Goal: Task Accomplishment & Management: Manage account settings

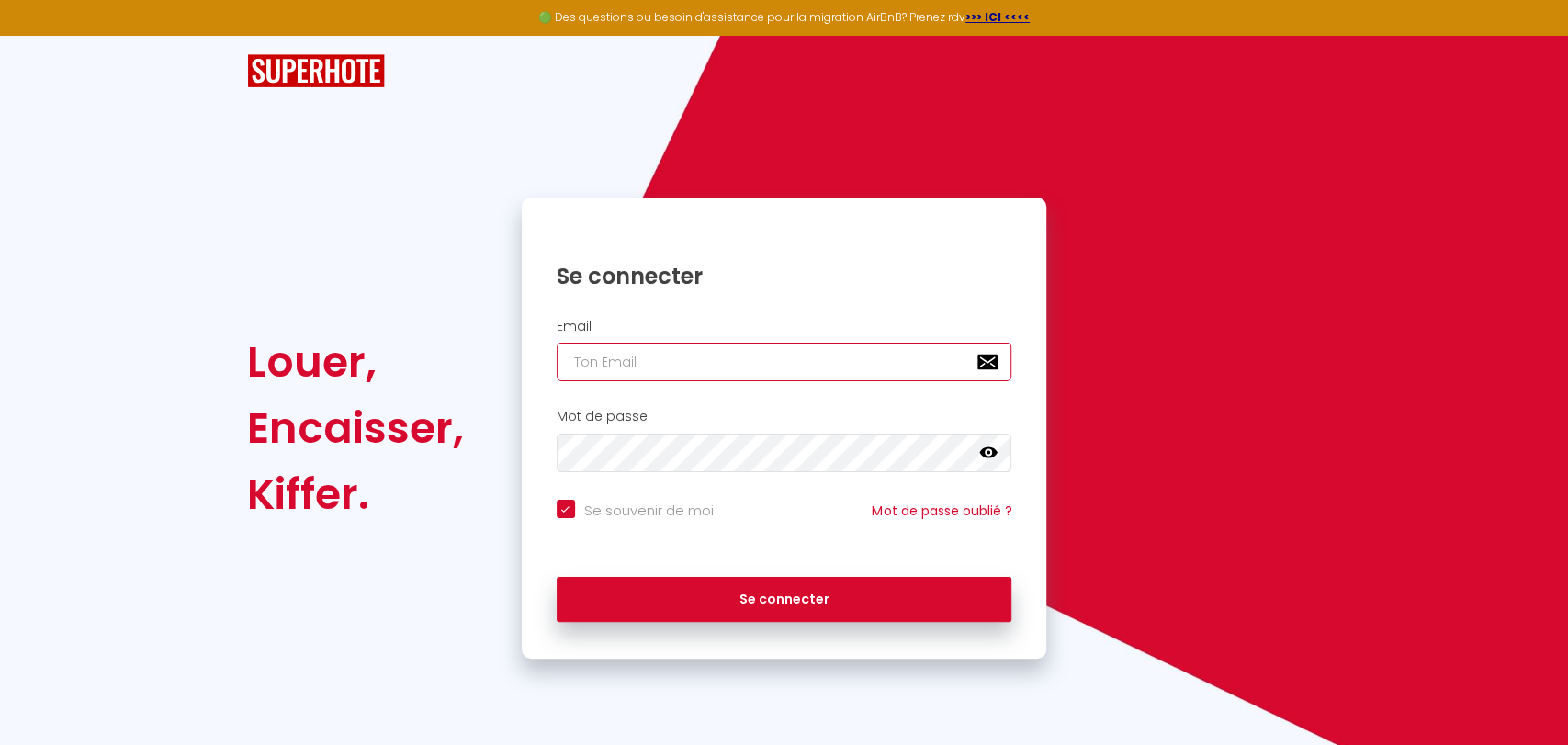
type input "[DOMAIN_NAME][EMAIL_ADDRESS][DOMAIN_NAME]"
click at [604, 362] on input "[DOMAIN_NAME][EMAIL_ADDRESS][DOMAIN_NAME]" at bounding box center [784, 361] width 456 height 38
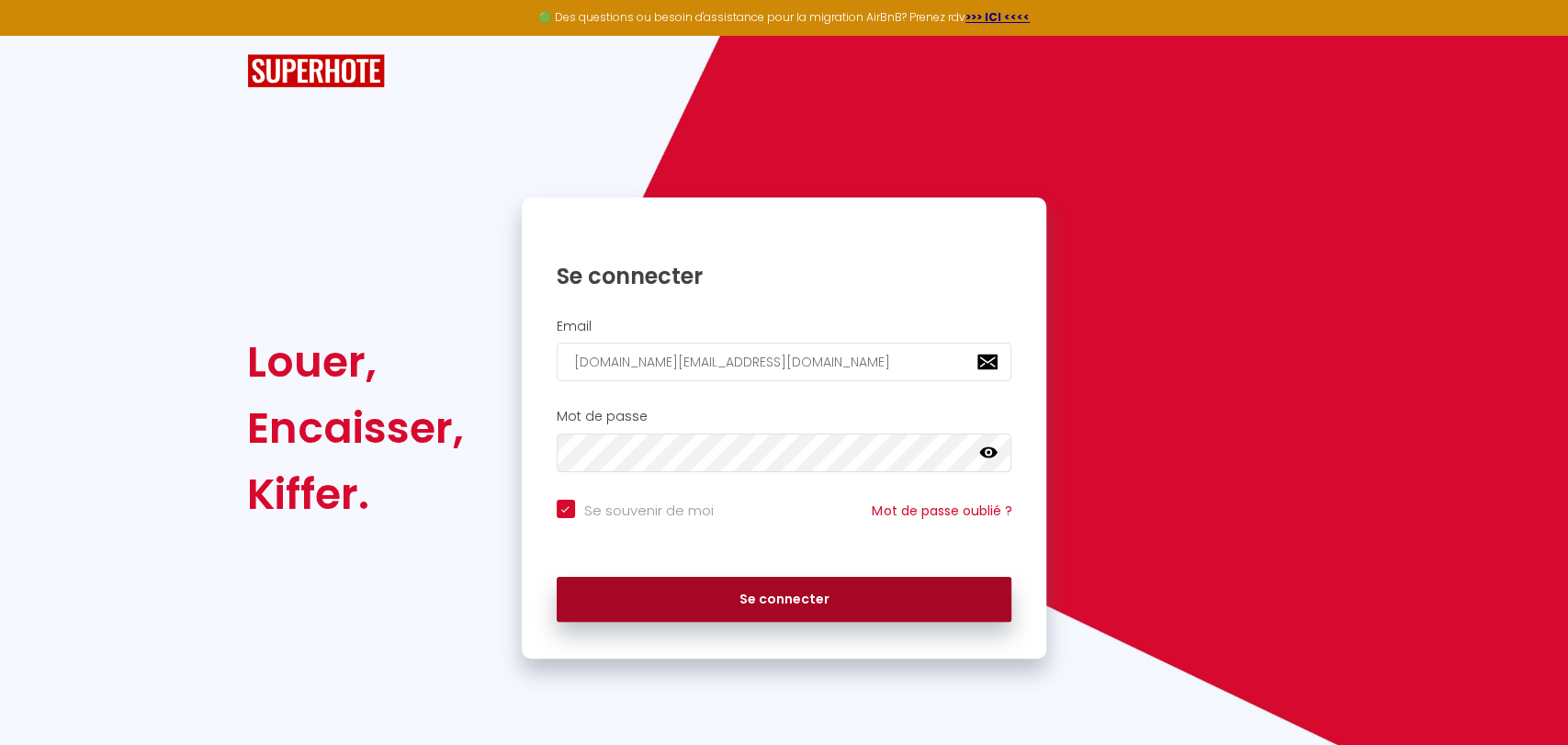
click at [632, 601] on button "Se connecter" at bounding box center [784, 599] width 456 height 46
checkbox input "true"
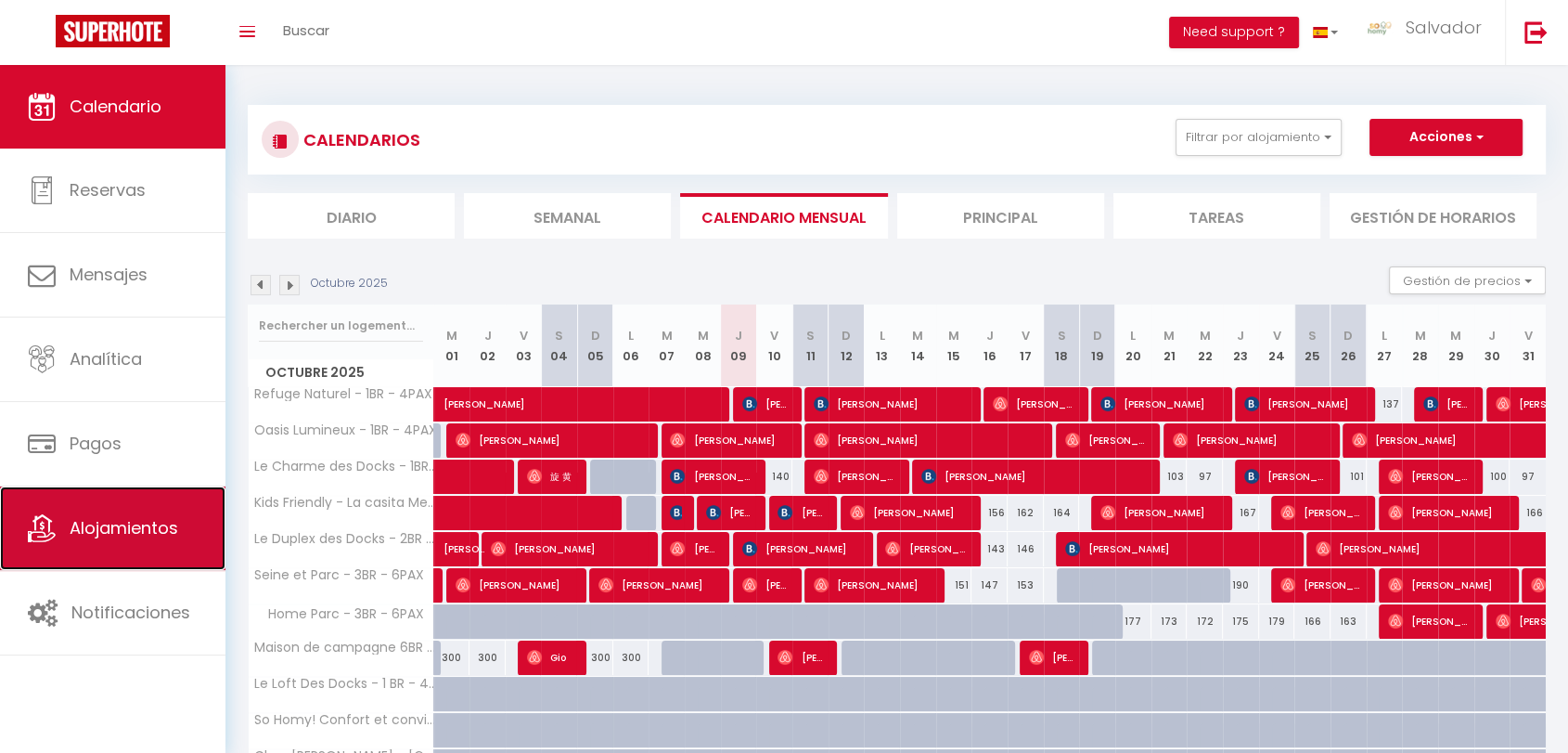
click at [114, 516] on span "Alojamientos" at bounding box center [124, 527] width 109 height 24
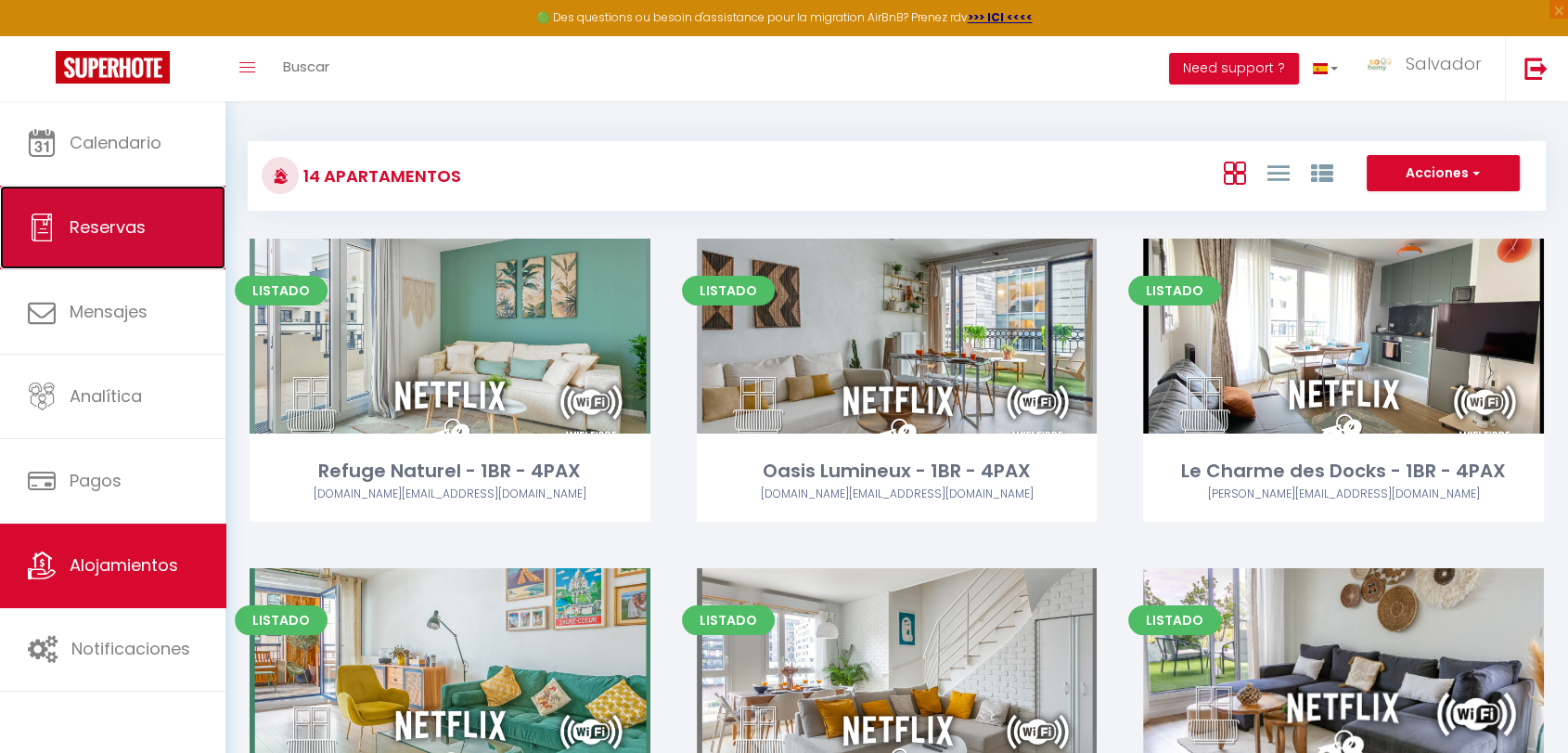
click at [97, 232] on span "Reservas" at bounding box center [108, 227] width 76 height 24
select select "not_cancelled"
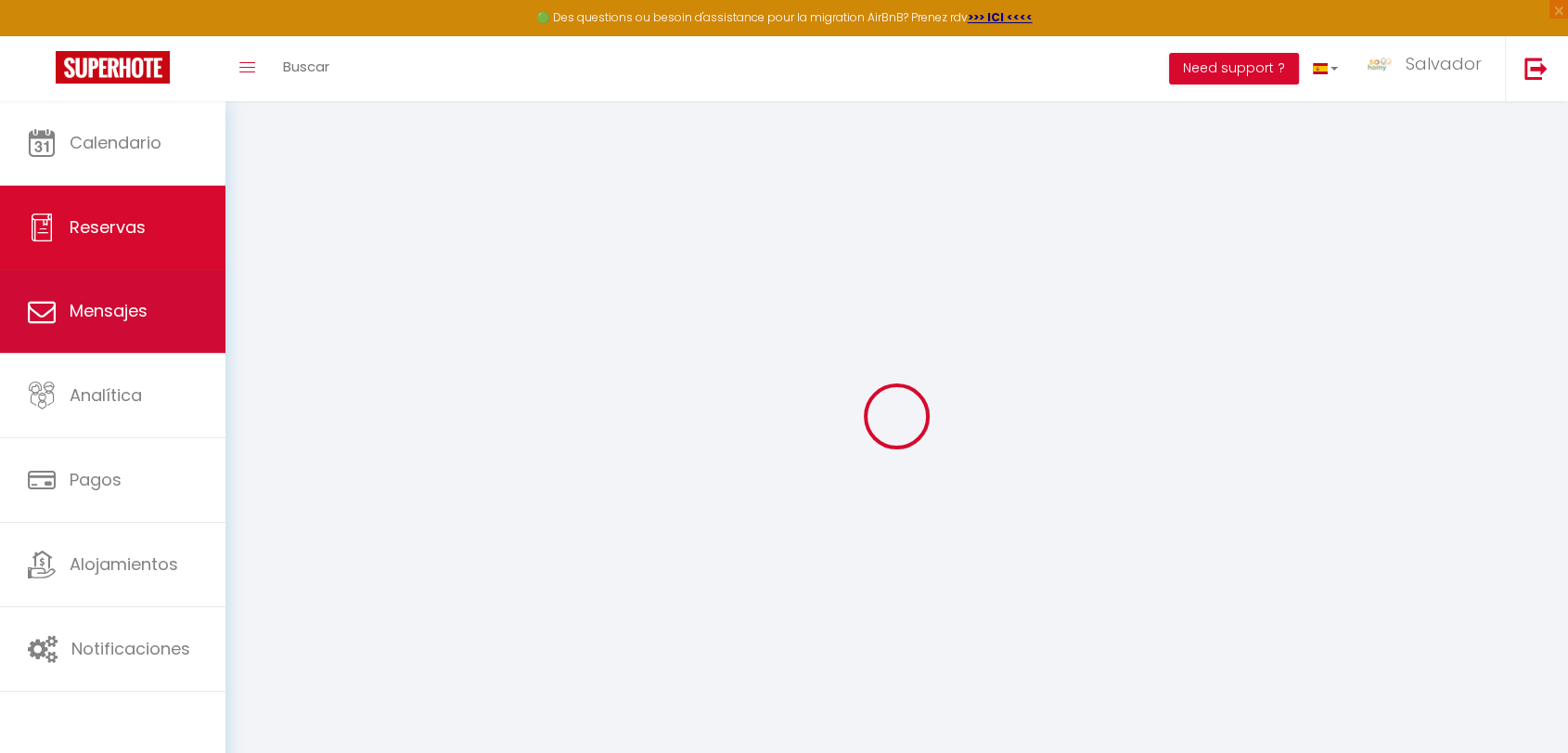
checkbox input "false"
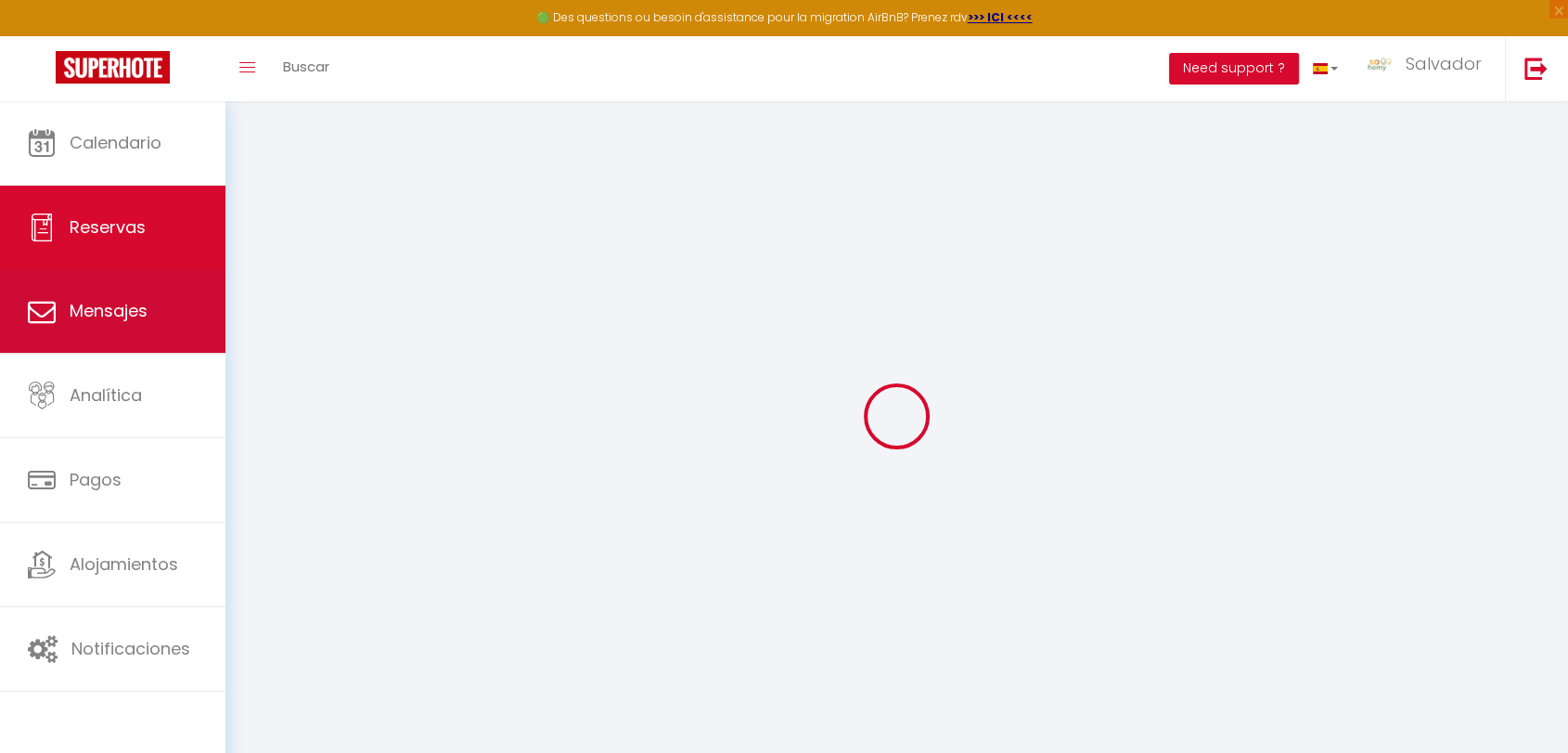
checkbox Conciergerie "false"
checkbox input "false"
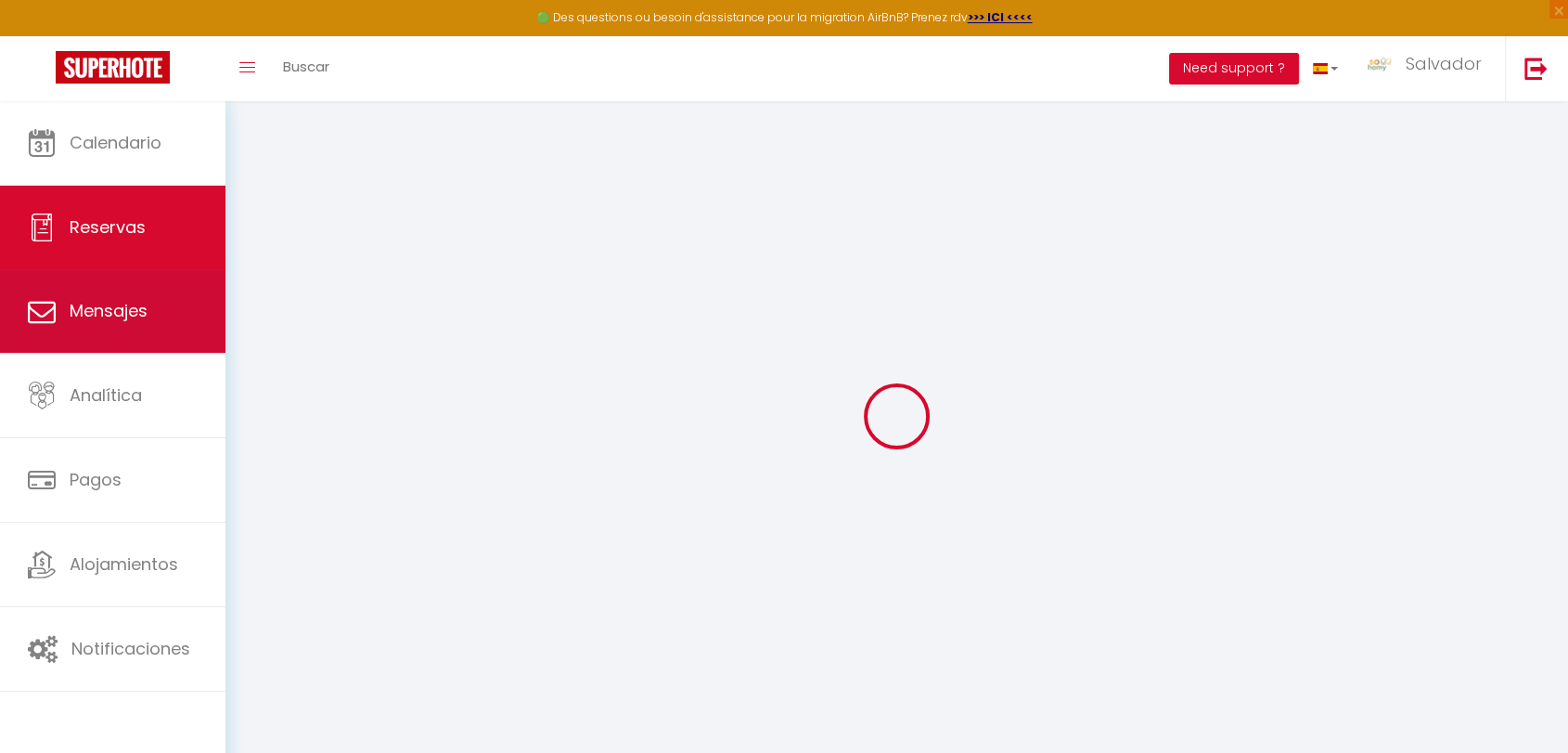
checkbox input "false"
checkbox others "false"
checkbox input "false"
checkbox Fabriq "false"
checkbox input "false"
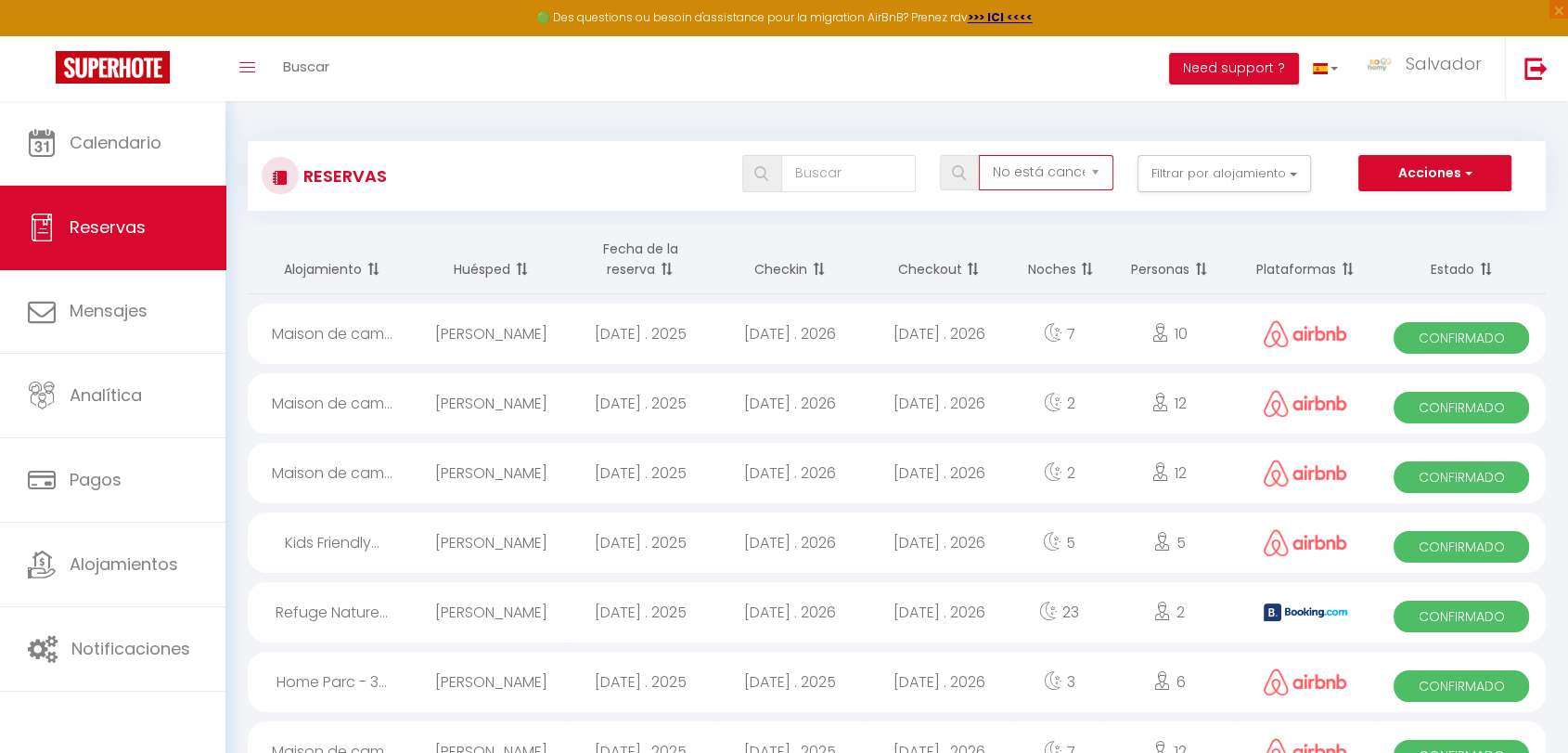
click at [1041, 176] on select "Todos los estados Cancelado Confirmado No está confirmado No está cancelado No …" at bounding box center [1046, 172] width 134 height 35
click at [1216, 180] on button "Filtrar por alojamiento" at bounding box center [1224, 173] width 173 height 37
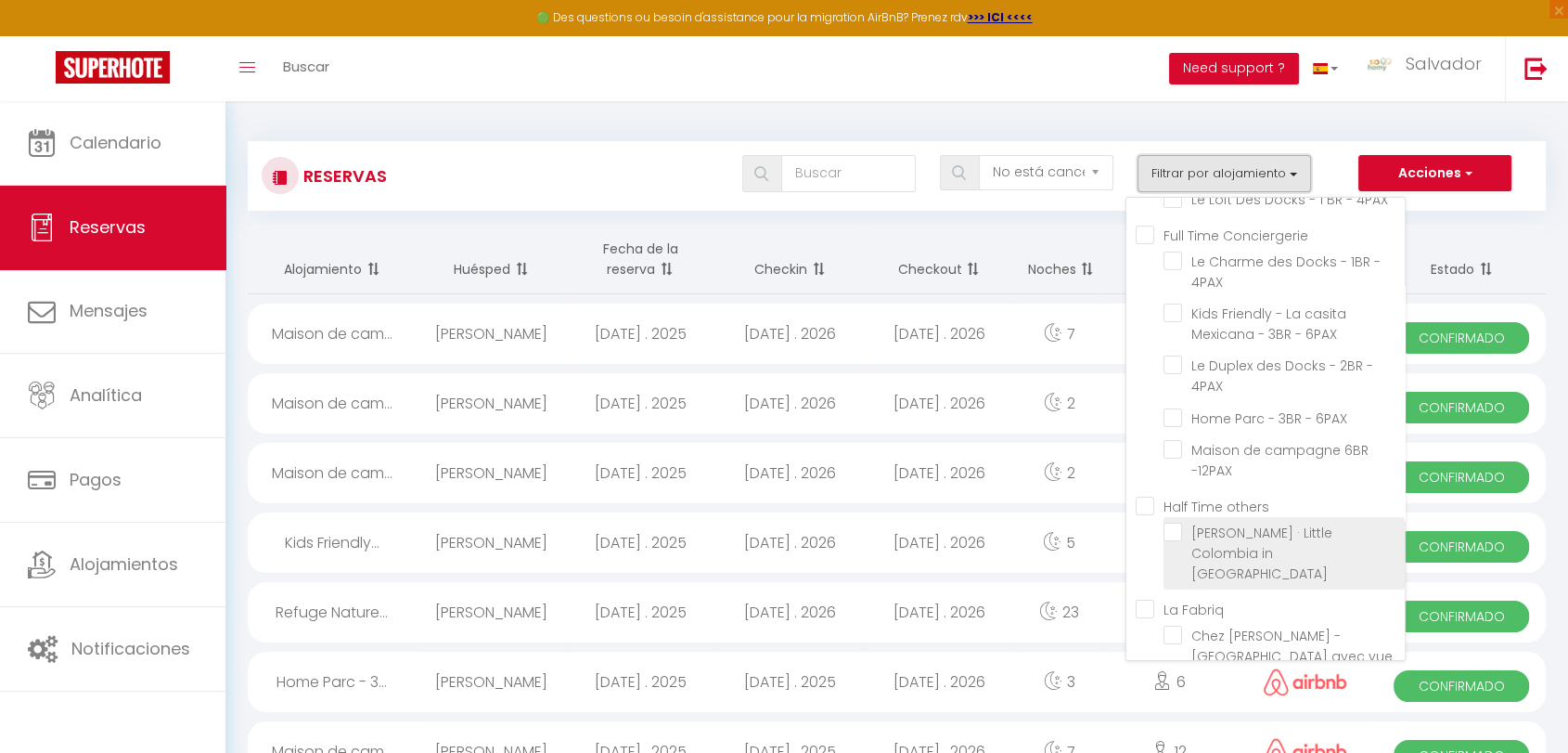
scroll to position [206, 0]
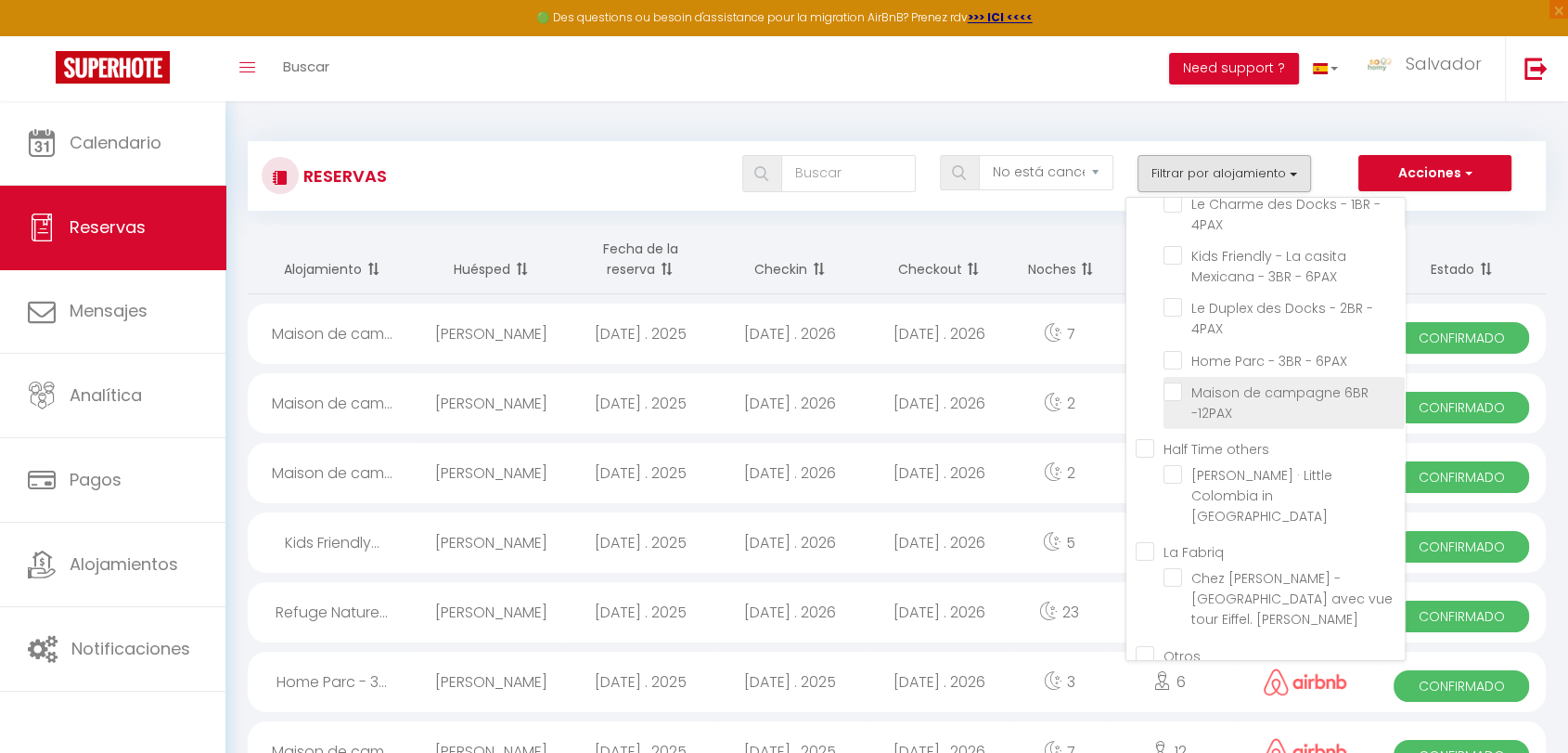
click at [1179, 386] on input "Maison de campagne 6BR -12PAX" at bounding box center [1283, 392] width 241 height 19
checkbox input "true"
checkbox input "false"
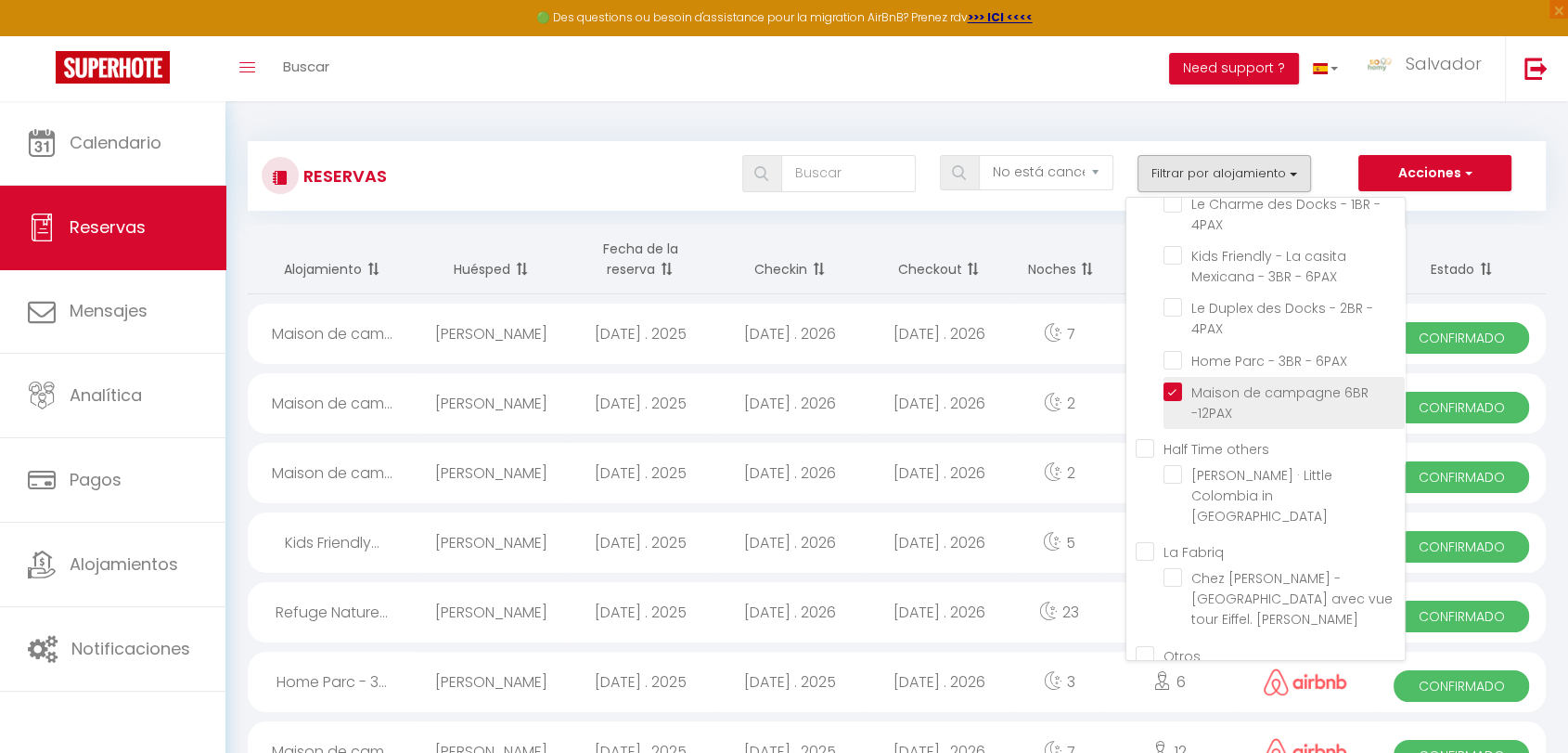
checkbox input "false"
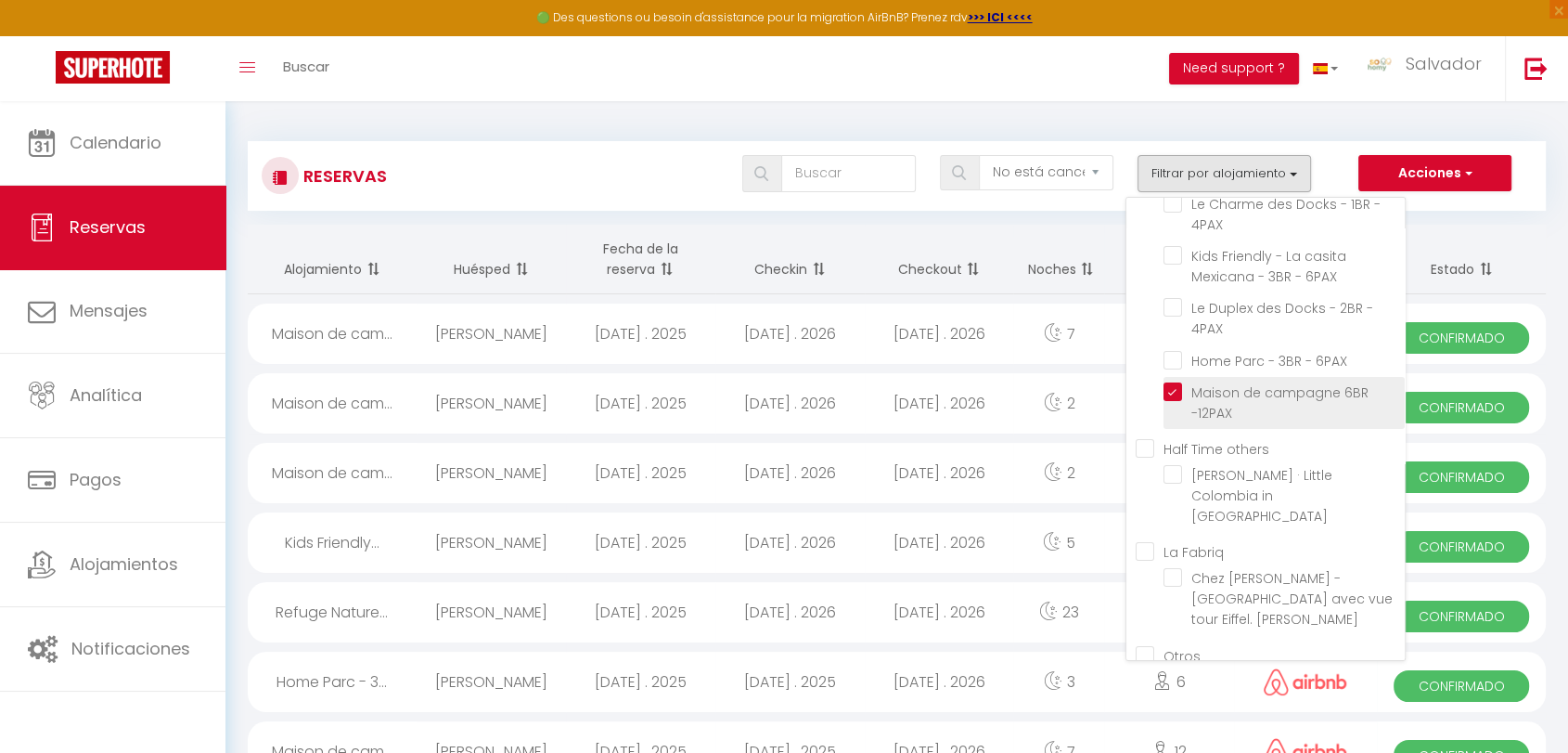
checkbox input "false"
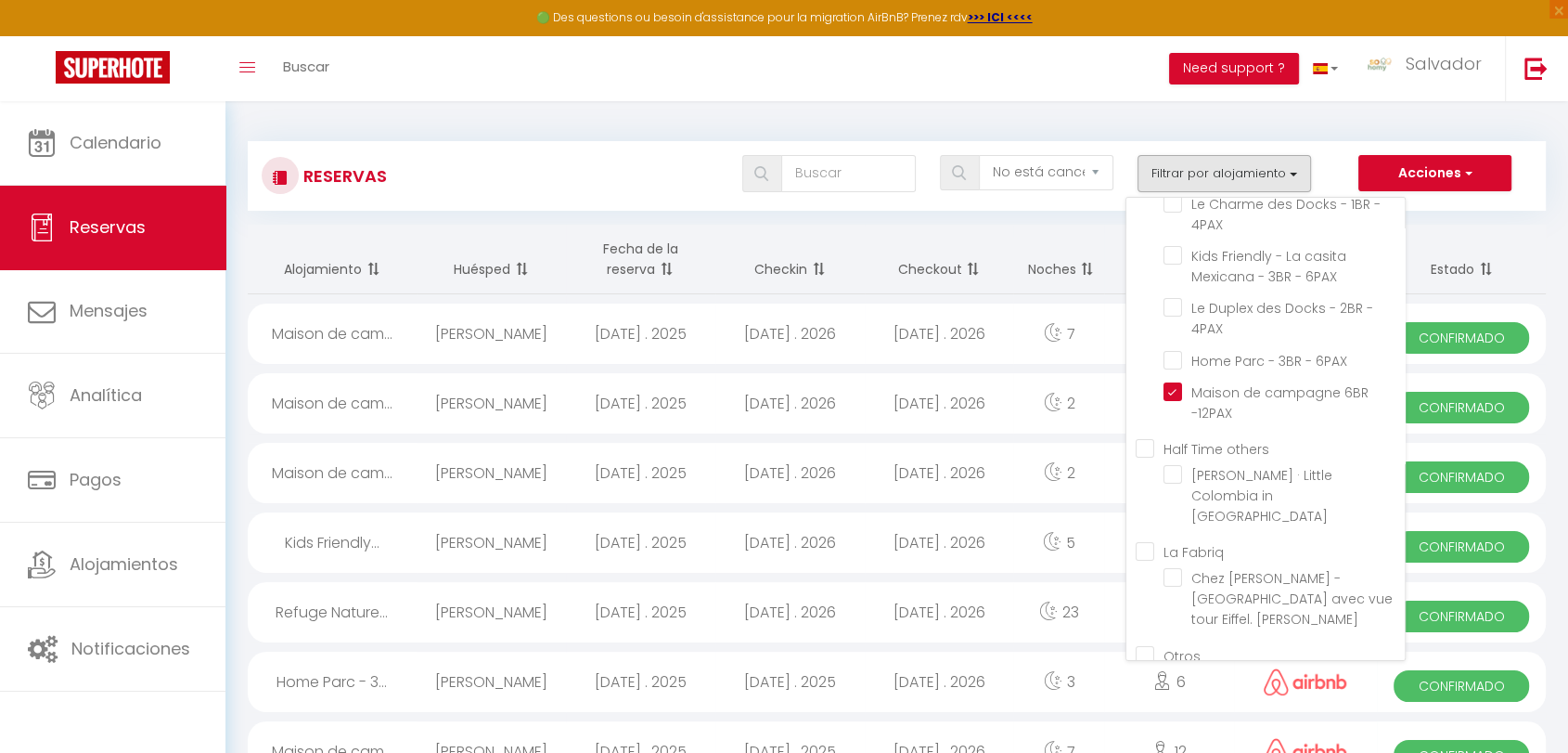
checkbox input "false"
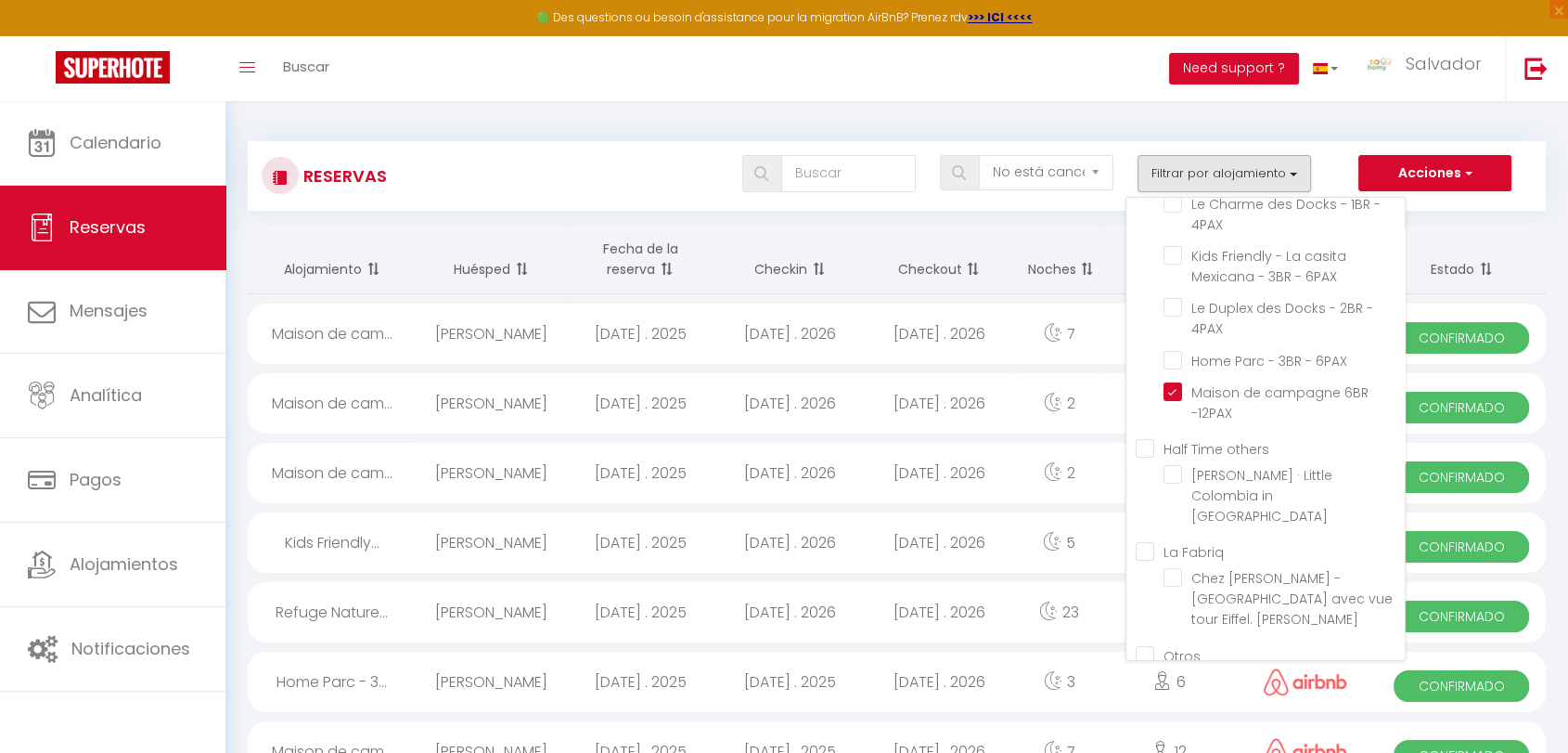
checkbox input "false"
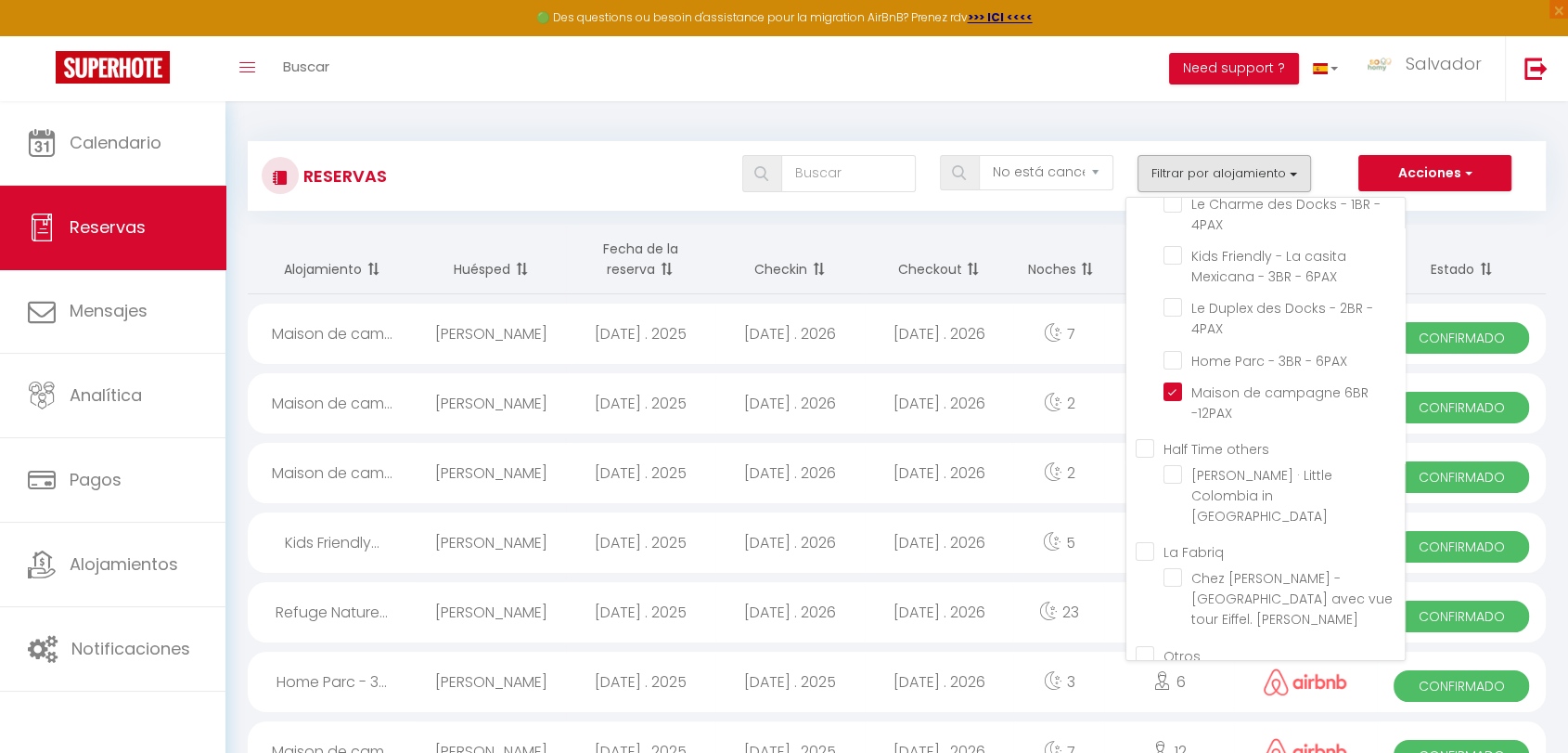
checkbox input "false"
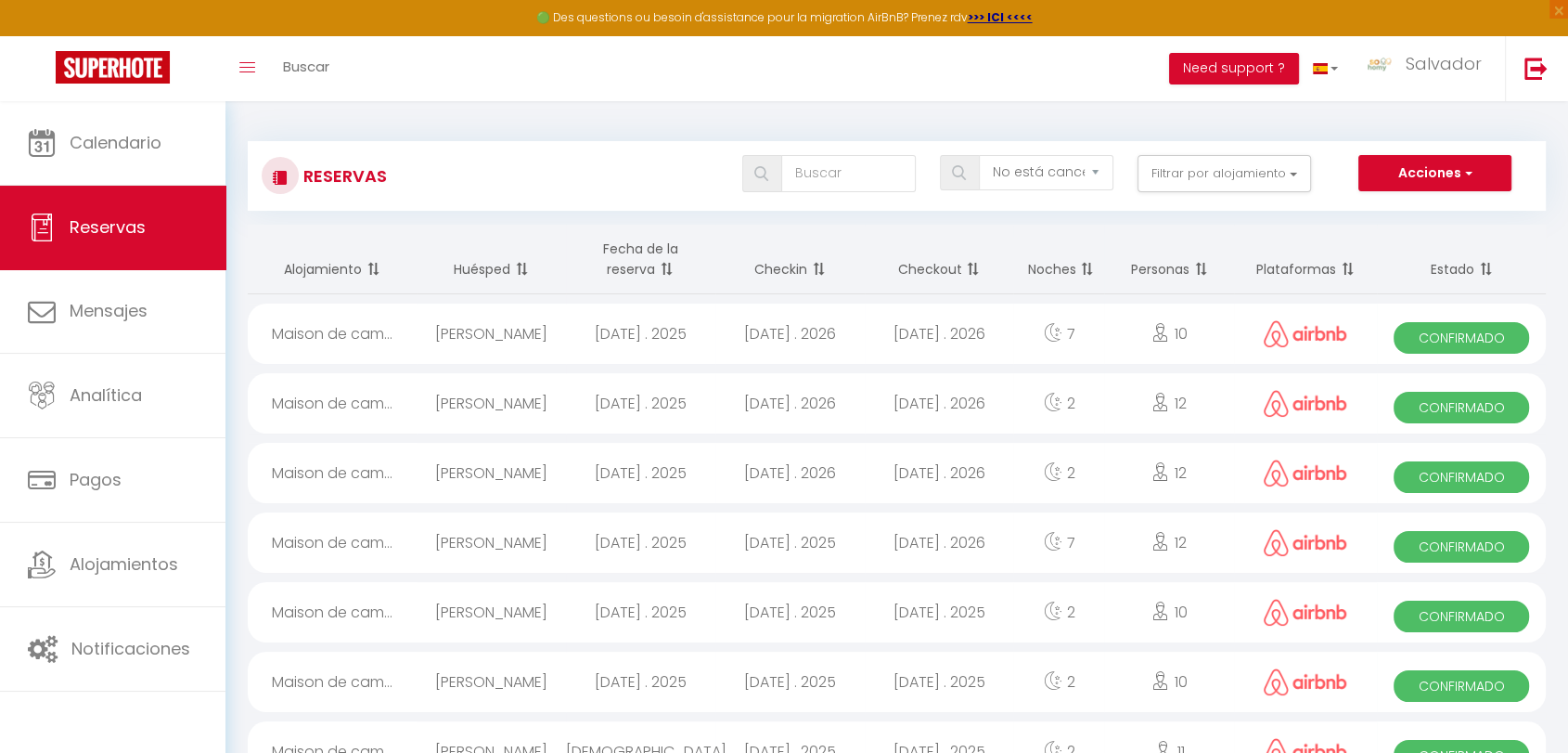
click at [653, 269] on th "Fecha de la reserva" at bounding box center [640, 259] width 149 height 70
click at [648, 265] on th "Fecha de la reserva" at bounding box center [640, 259] width 149 height 70
